Goal: Information Seeking & Learning: Learn about a topic

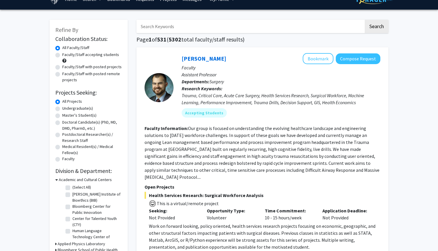
scroll to position [14, 0]
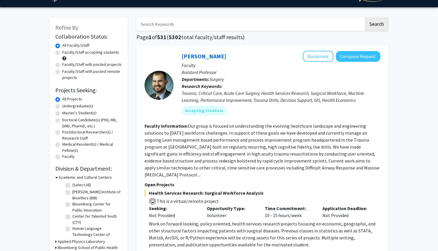
click at [62, 113] on label "Master's Student(s)" at bounding box center [79, 113] width 34 height 6
click at [62, 113] on input "Master's Student(s)" at bounding box center [64, 112] width 4 height 4
radio input "true"
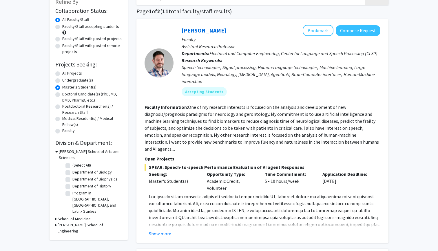
scroll to position [48, 0]
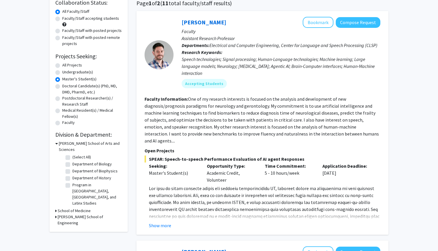
click at [57, 214] on icon at bounding box center [55, 217] width 1 height 6
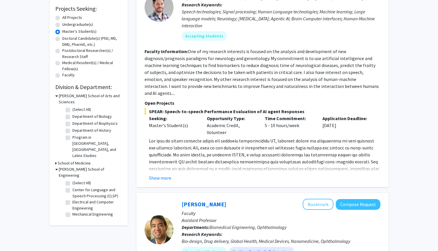
scroll to position [98, 0]
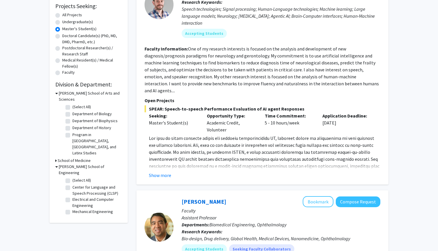
click at [72, 177] on label "(Select All)" at bounding box center [81, 180] width 19 height 6
click at [72, 177] on input "(Select All)" at bounding box center [74, 179] width 4 height 4
checkbox input "true"
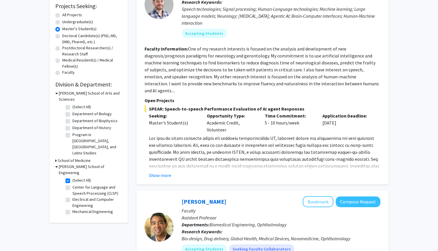
checkbox input "true"
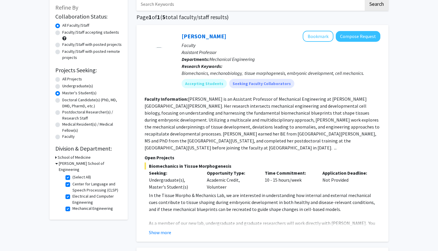
scroll to position [35, 0]
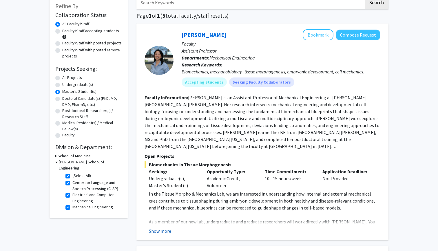
click at [165, 227] on button "Show more" at bounding box center [160, 230] width 22 height 7
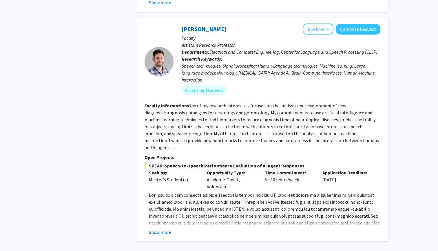
scroll to position [1312, 0]
click at [164, 228] on button "Show more" at bounding box center [160, 231] width 22 height 7
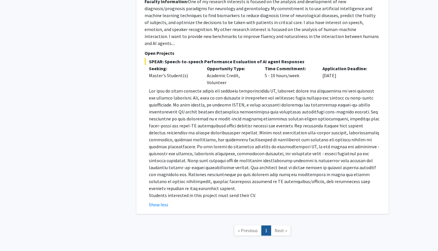
scroll to position [1415, 0]
